Goal: Navigation & Orientation: Find specific page/section

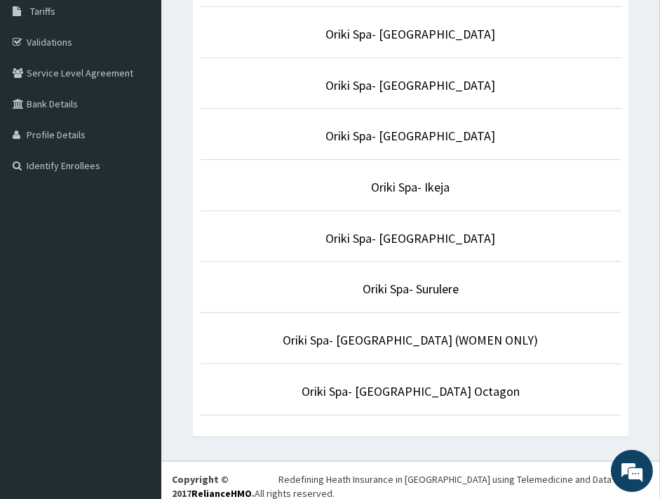
scroll to position [248, 0]
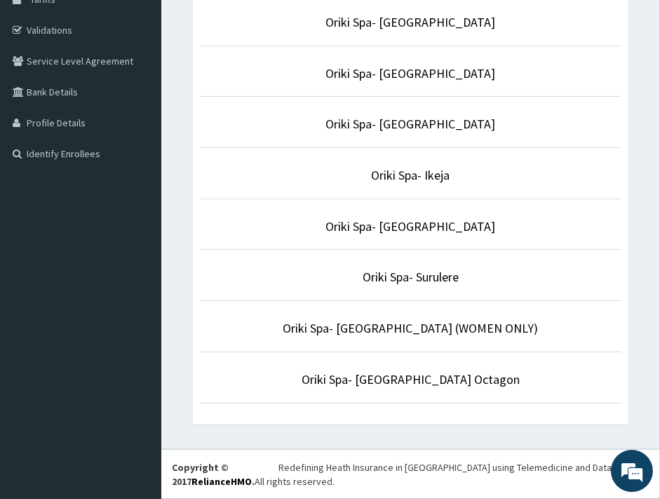
click at [393, 339] on li "Oriki Spa- [GEOGRAPHIC_DATA] (WOMEN ONLY)" at bounding box center [411, 326] width 422 height 52
click at [375, 328] on link "Oriki Spa- [GEOGRAPHIC_DATA] (WOMEN ONLY)" at bounding box center [410, 328] width 255 height 16
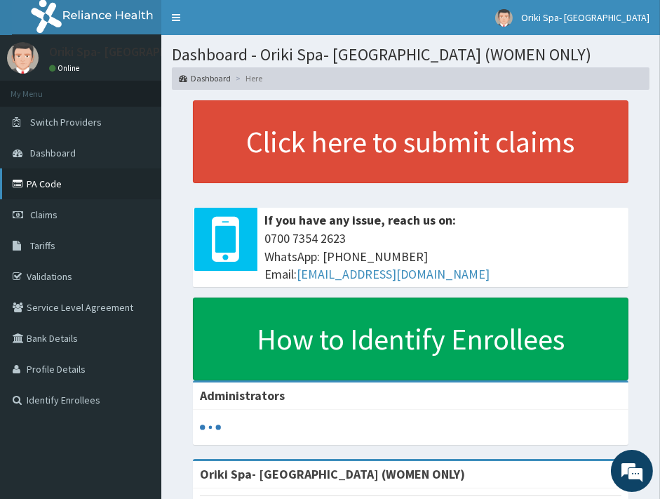
click at [45, 178] on link "PA Code" at bounding box center [80, 183] width 161 height 31
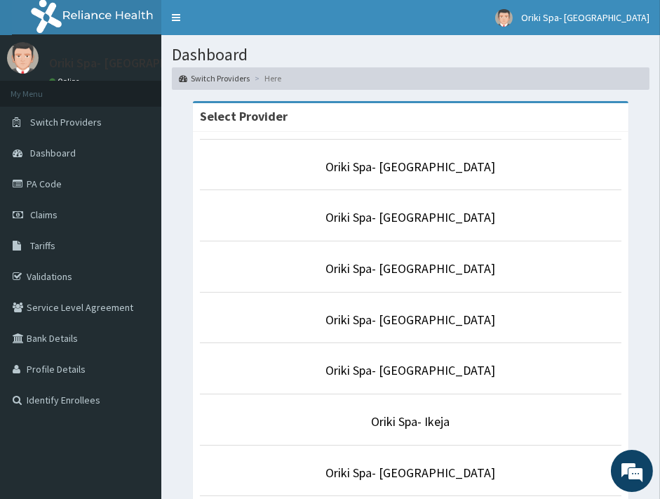
scroll to position [248, 0]
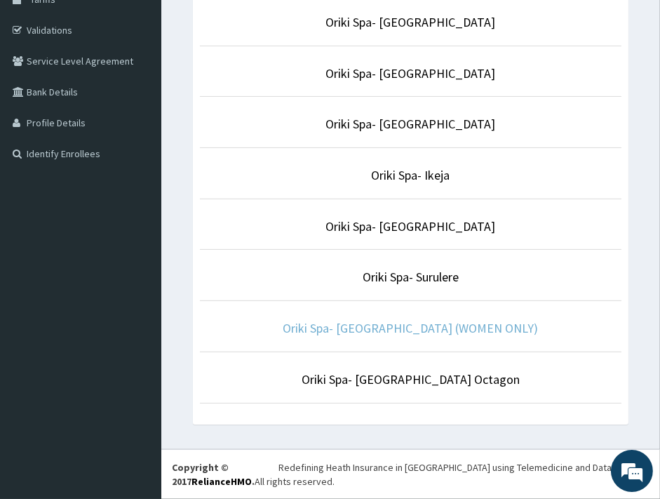
click at [421, 328] on link "Oriki Spa- [GEOGRAPHIC_DATA] (WOMEN ONLY)" at bounding box center [410, 328] width 255 height 16
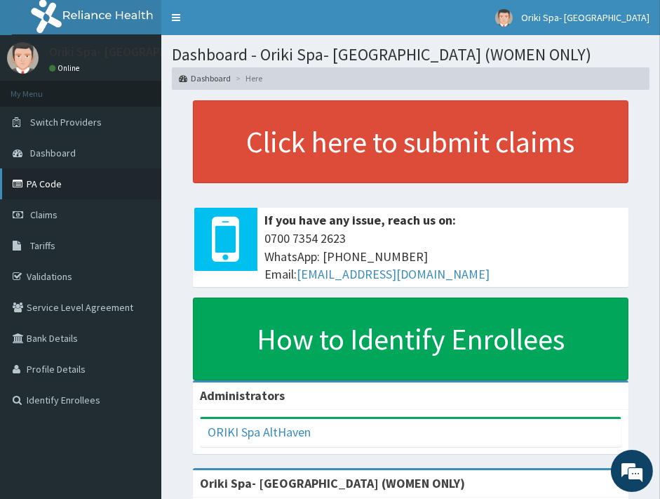
click at [73, 189] on link "PA Code" at bounding box center [80, 183] width 161 height 31
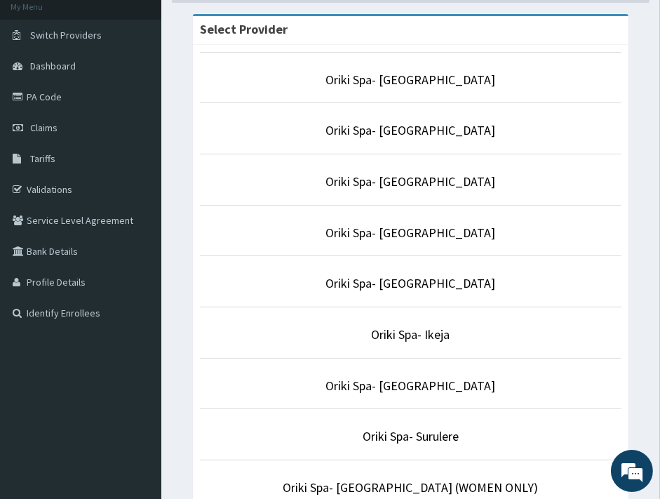
scroll to position [88, 0]
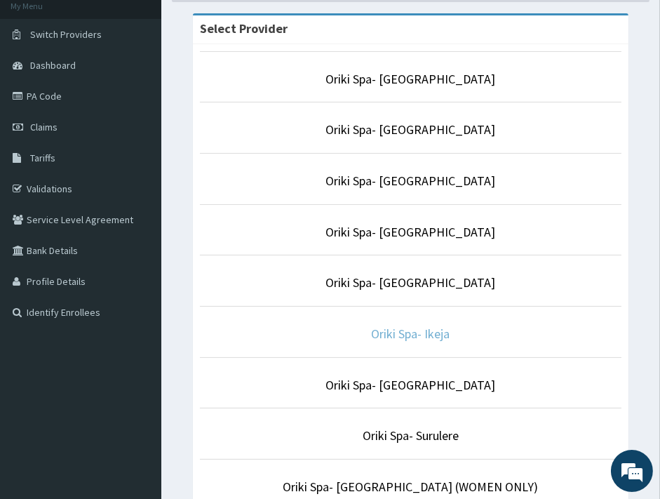
click at [387, 337] on link "Oriki Spa- Ikeja" at bounding box center [411, 334] width 79 height 16
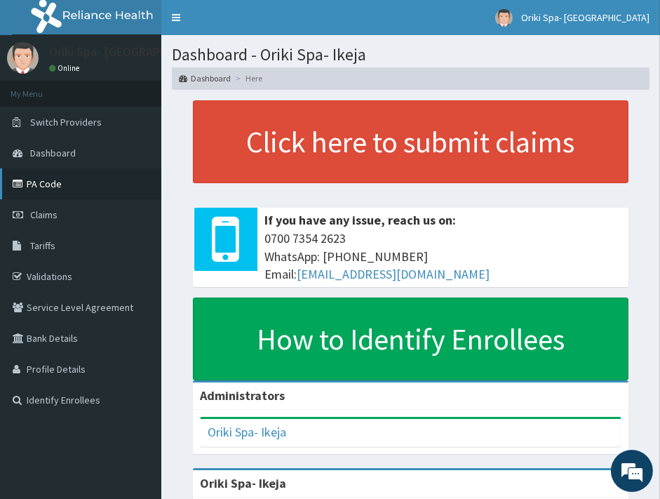
click at [30, 188] on link "PA Code" at bounding box center [80, 183] width 161 height 31
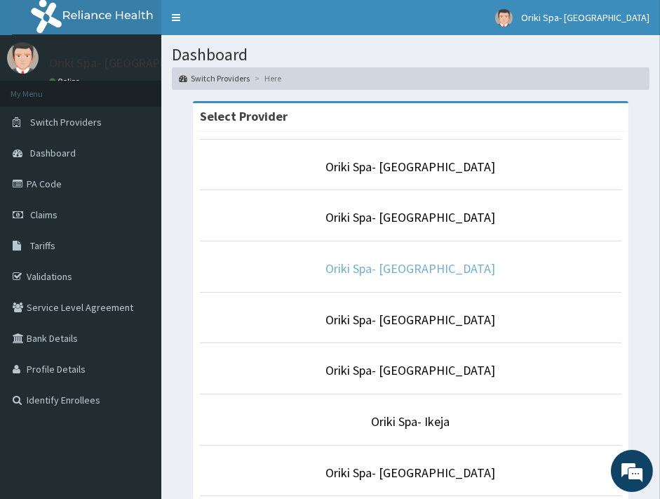
scroll to position [248, 0]
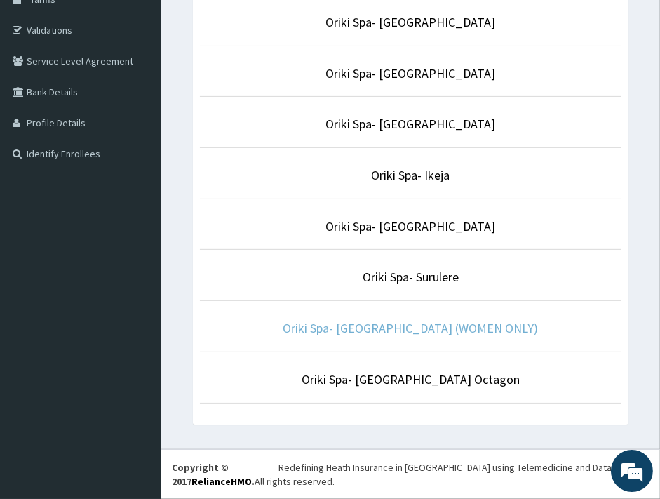
click at [406, 330] on link "Oriki Spa- [GEOGRAPHIC_DATA] (WOMEN ONLY)" at bounding box center [410, 328] width 255 height 16
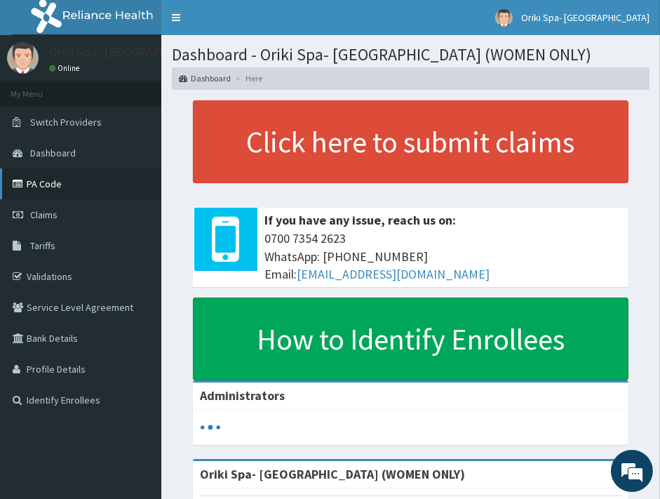
click at [31, 180] on link "PA Code" at bounding box center [80, 183] width 161 height 31
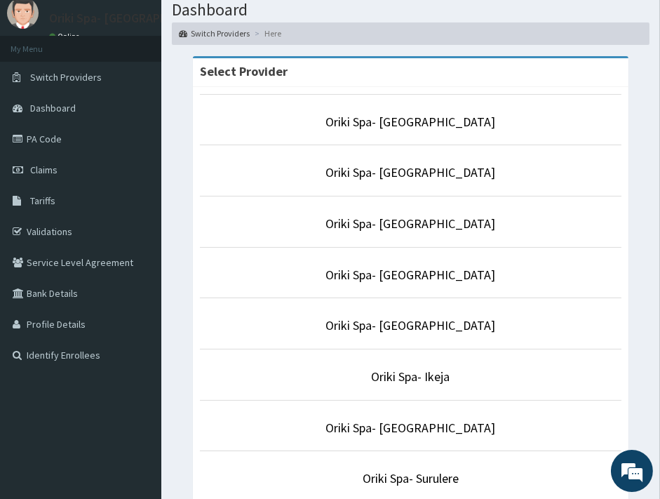
scroll to position [50, 0]
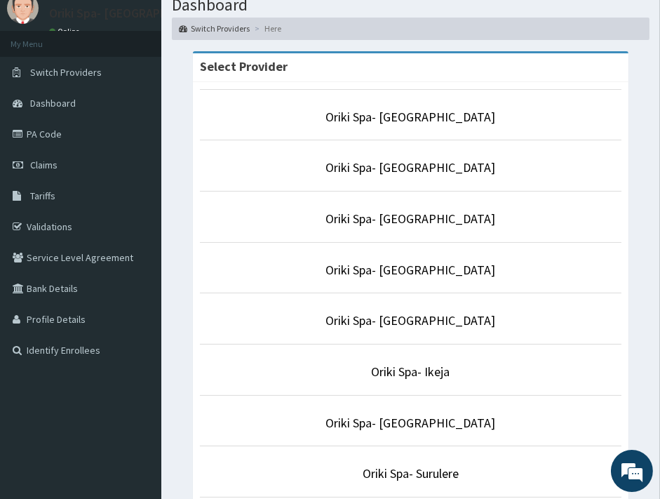
click at [396, 363] on p "Oriki Spa- Ikeja" at bounding box center [411, 372] width 422 height 18
click at [384, 382] on li "Oriki Spa- Ikeja" at bounding box center [411, 370] width 422 height 52
click at [398, 372] on link "Oriki Spa- Ikeja" at bounding box center [411, 371] width 79 height 16
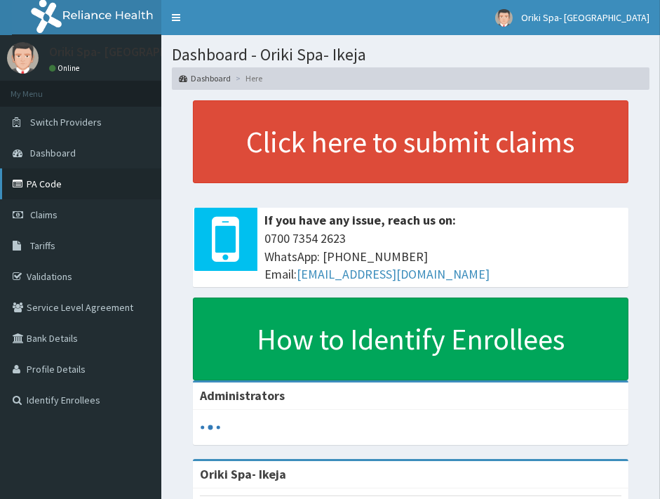
click at [31, 192] on link "PA Code" at bounding box center [80, 183] width 161 height 31
